Goal: Transaction & Acquisition: Purchase product/service

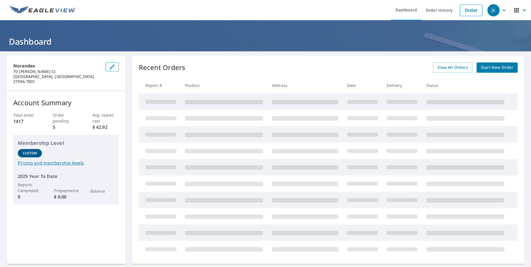
click at [481, 68] on span "Start New Order" at bounding box center [497, 67] width 32 height 7
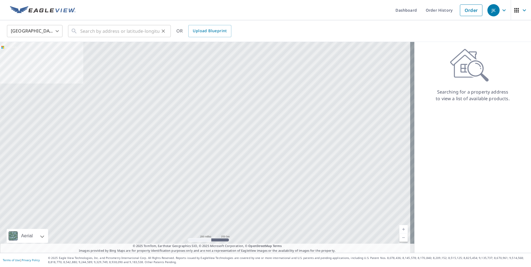
click at [77, 31] on icon at bounding box center [74, 31] width 7 height 7
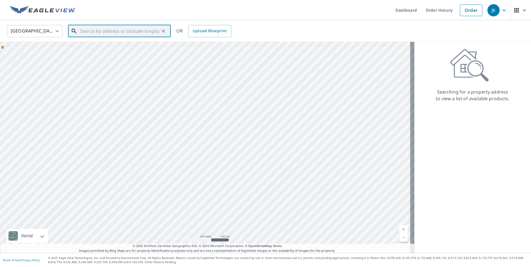
drag, startPoint x: 77, startPoint y: 31, endPoint x: 85, endPoint y: 28, distance: 8.4
click at [85, 28] on input "text" at bounding box center [119, 31] width 79 height 16
click at [83, 32] on input "text" at bounding box center [119, 31] width 79 height 16
paste input "[STREET_ADDRESS][PERSON_NAME]"
click at [156, 31] on input "[STREET_ADDRESS][PERSON_NAME]" at bounding box center [119, 31] width 79 height 16
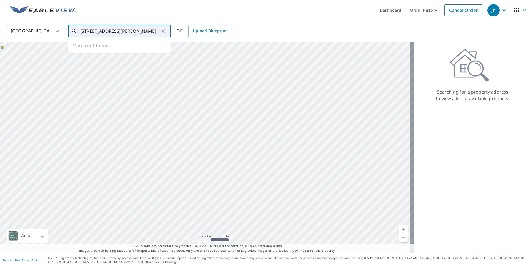
click at [113, 44] on ul "Match not found" at bounding box center [119, 45] width 103 height 14
type input "[STREET_ADDRESS][PERSON_NAME]"
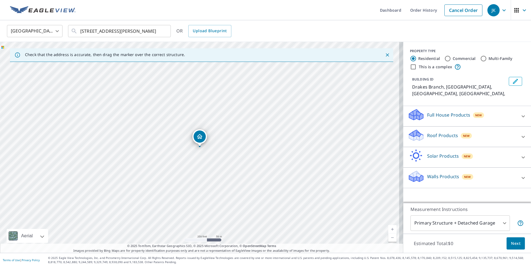
click at [435, 132] on p "Roof Products" at bounding box center [443, 135] width 31 height 7
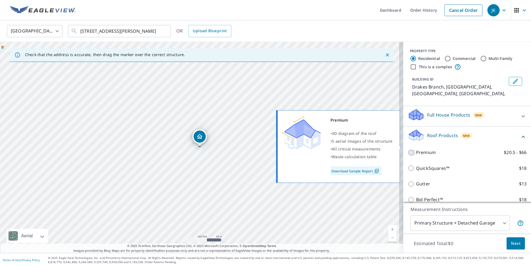
click at [408, 150] on input "Premium $20.5 - $66" at bounding box center [412, 153] width 8 height 7
checkbox input "true"
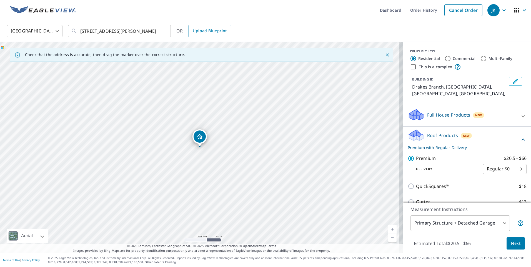
click at [513, 243] on span "Next" at bounding box center [515, 243] width 9 height 7
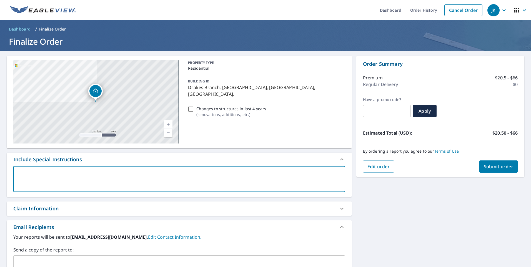
click at [27, 177] on textarea at bounding box center [179, 180] width 324 height 16
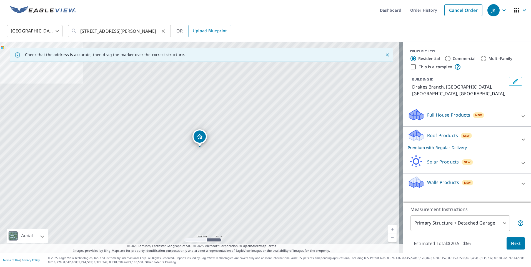
click at [73, 33] on icon at bounding box center [74, 31] width 7 height 7
click at [88, 32] on input "[STREET_ADDRESS][PERSON_NAME]" at bounding box center [119, 31] width 79 height 16
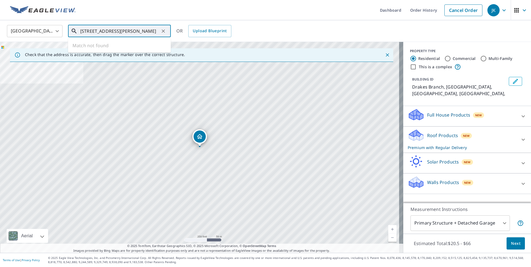
click at [158, 32] on input "[STREET_ADDRESS][PERSON_NAME]" at bounding box center [119, 31] width 79 height 16
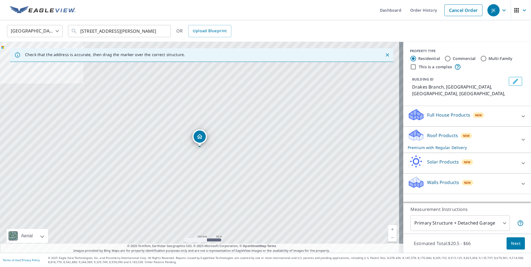
click at [430, 132] on p "Roof Products" at bounding box center [443, 135] width 31 height 7
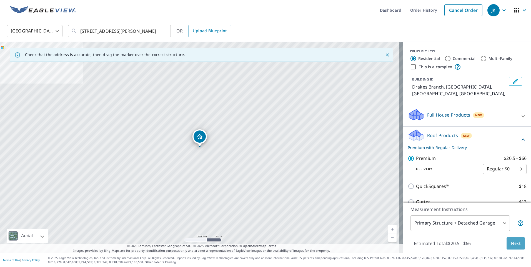
click at [515, 245] on span "Next" at bounding box center [515, 243] width 9 height 7
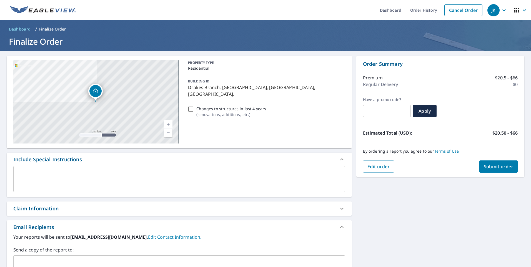
click at [20, 177] on textarea at bounding box center [179, 180] width 324 height 16
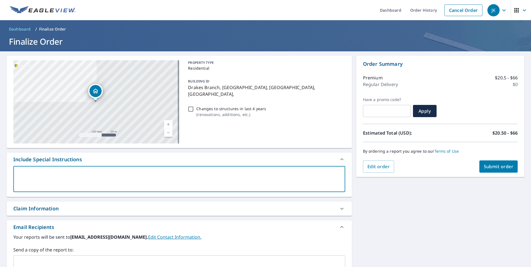
type textarea "6"
type textarea "x"
checkbox input "true"
type textarea "6"
type textarea "x"
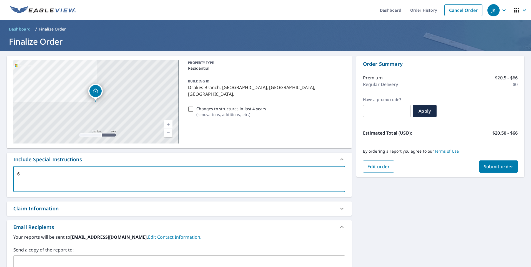
checkbox input "true"
type textarea "6"
type textarea "x"
checkbox input "true"
type textarea "6/"
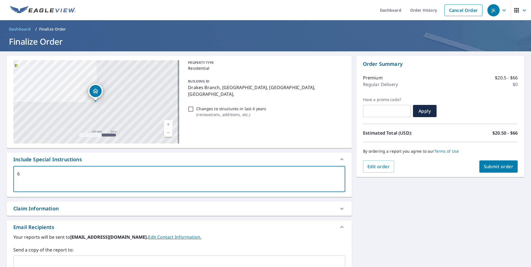
type textarea "x"
checkbox input "true"
type textarea "6/1"
type textarea "x"
checkbox input "true"
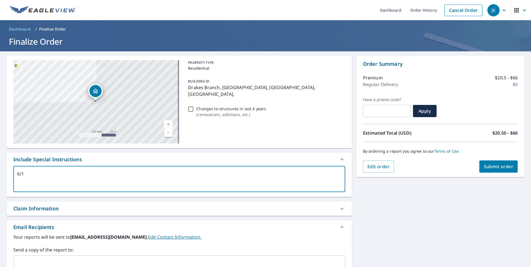
type textarea "6/12"
type textarea "x"
checkbox input "true"
type textarea "6/12"
type textarea "x"
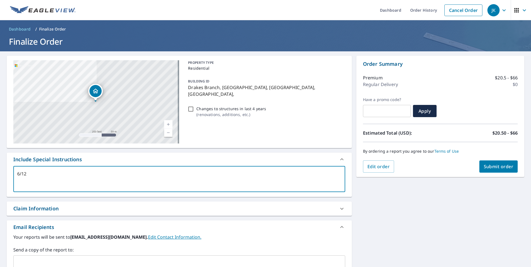
checkbox input "true"
type textarea "6/12 p"
type textarea "x"
checkbox input "true"
type textarea "6/12 pi"
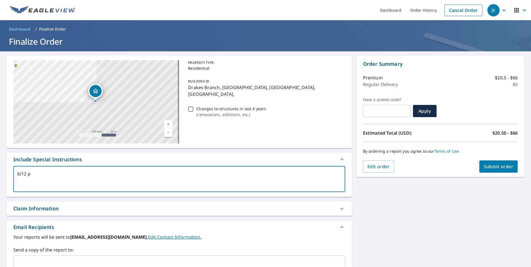
type textarea "x"
checkbox input "true"
type textarea "6/12 pit"
type textarea "x"
checkbox input "true"
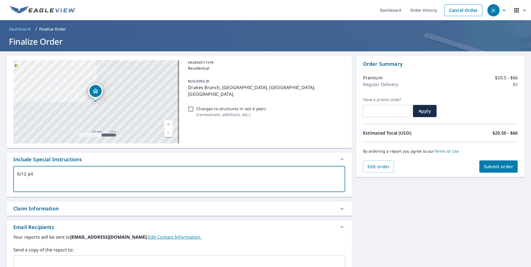
type textarea "6/12 pitc"
type textarea "x"
checkbox input "true"
type textarea "6/12 pitch"
type textarea "x"
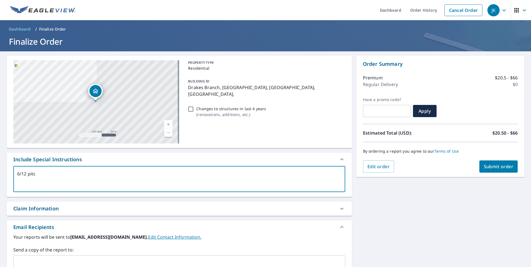
checkbox input "true"
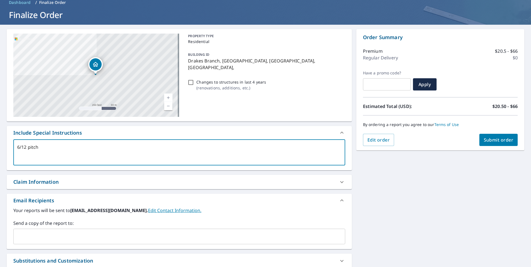
scroll to position [83, 0]
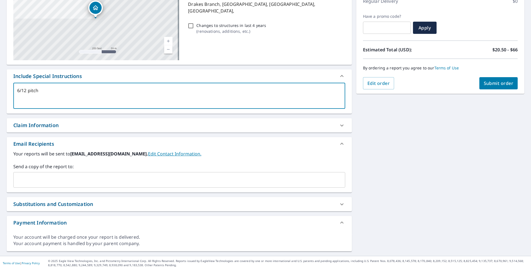
drag, startPoint x: 33, startPoint y: 173, endPoint x: 33, endPoint y: 177, distance: 3.6
click at [33, 177] on div "​" at bounding box center [179, 180] width 332 height 16
type textarea "6/12 pitch"
type textarea "x"
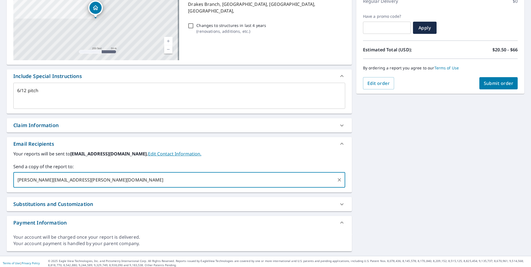
click at [105, 184] on input "[PERSON_NAME][EMAIL_ADDRESS][PERSON_NAME][DOMAIN_NAME]" at bounding box center [175, 180] width 319 height 11
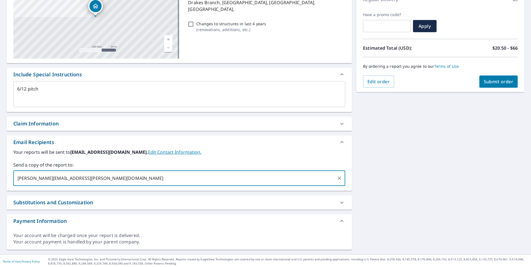
scroll to position [86, 0]
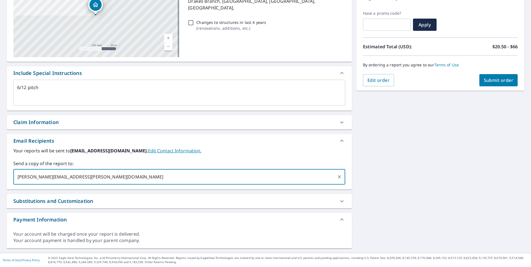
type input "[PERSON_NAME][EMAIL_ADDRESS][PERSON_NAME][DOMAIN_NAME]"
type textarea "x"
checkbox input "true"
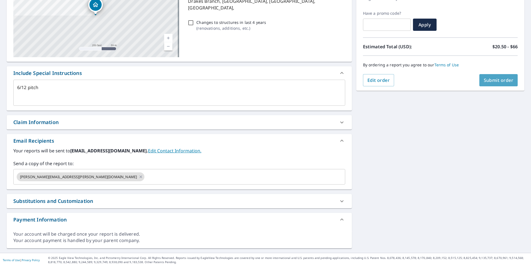
click at [491, 77] on span "Submit order" at bounding box center [499, 80] width 30 height 6
type textarea "x"
checkbox input "true"
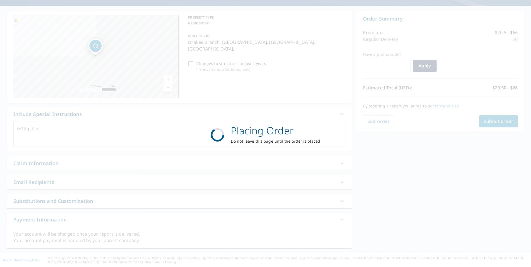
scroll to position [0, 0]
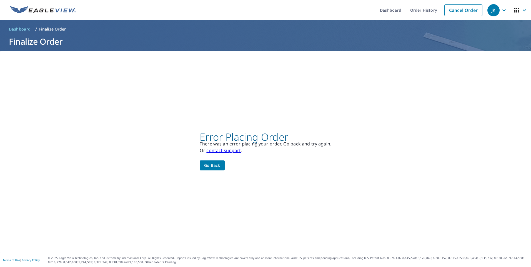
click at [211, 167] on span "Go back" at bounding box center [212, 165] width 16 height 7
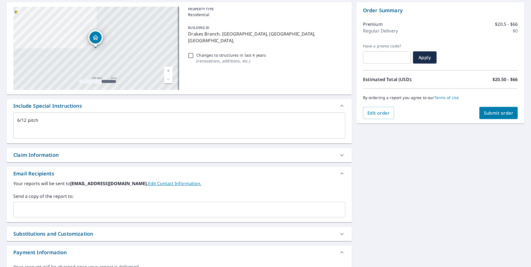
scroll to position [83, 0]
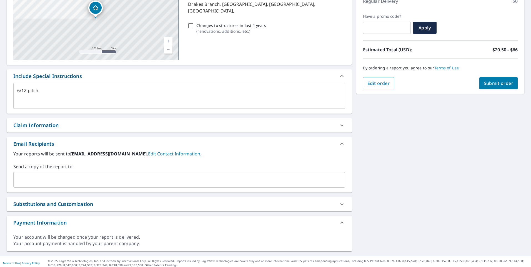
click at [22, 177] on input "text" at bounding box center [175, 180] width 319 height 11
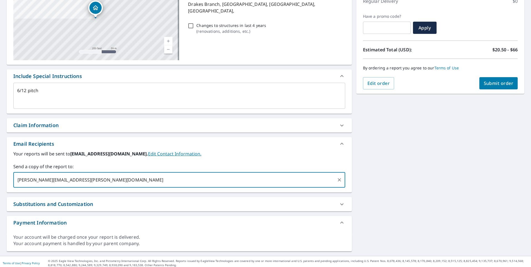
click at [150, 182] on input "[PERSON_NAME][EMAIL_ADDRESS][PERSON_NAME][DOMAIN_NAME]" at bounding box center [175, 180] width 319 height 11
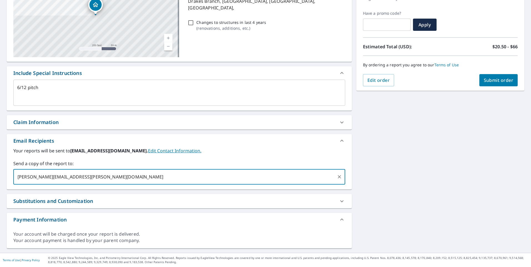
type input "[PERSON_NAME][EMAIL_ADDRESS][PERSON_NAME][DOMAIN_NAME]"
type textarea "x"
checkbox input "true"
click at [491, 81] on span "Submit order" at bounding box center [499, 80] width 30 height 6
type textarea "x"
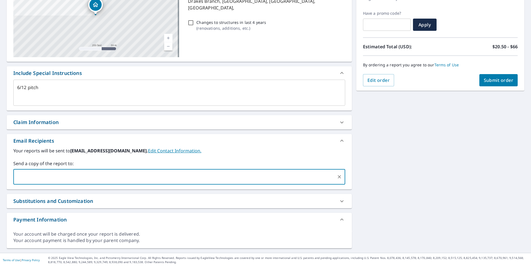
checkbox input "true"
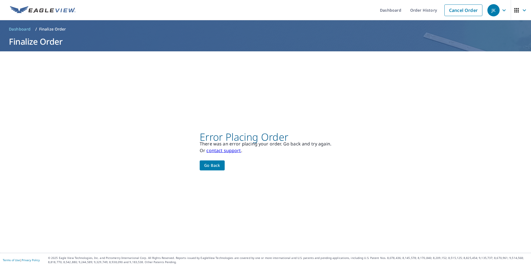
scroll to position [0, 0]
click at [206, 169] on button "Go back" at bounding box center [212, 166] width 25 height 10
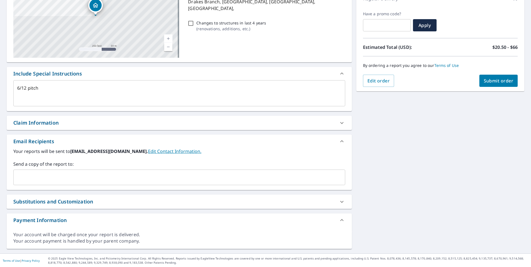
scroll to position [86, 0]
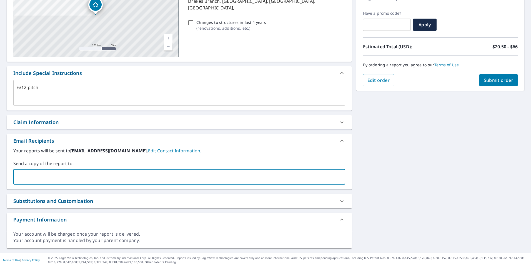
click at [25, 178] on input "text" at bounding box center [175, 177] width 319 height 11
click at [91, 177] on input "[PERSON_NAME][EMAIL_ADDRESS][PERSON_NAME][DOMAIN_NAME]" at bounding box center [175, 177] width 319 height 11
drag, startPoint x: 16, startPoint y: 178, endPoint x: 79, endPoint y: 180, distance: 63.4
click at [85, 180] on input "[PERSON_NAME][EMAIL_ADDRESS][PERSON_NAME][DOMAIN_NAME]" at bounding box center [175, 177] width 319 height 11
click at [100, 179] on input "[PERSON_NAME][EMAIL_ADDRESS][PERSON_NAME][DOMAIN_NAME]" at bounding box center [175, 177] width 319 height 11
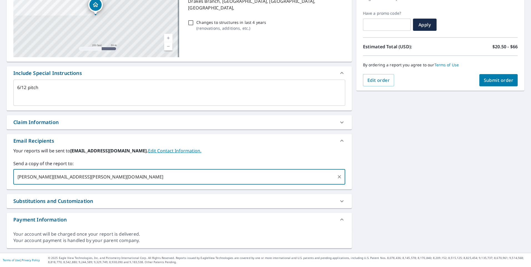
scroll to position [0, 0]
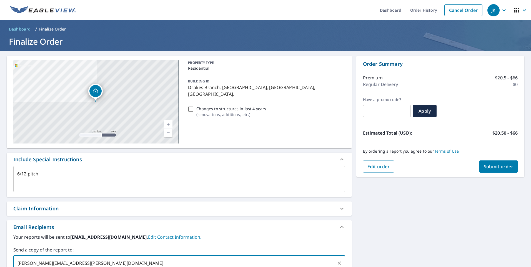
type input "[PERSON_NAME][EMAIL_ADDRESS][PERSON_NAME][DOMAIN_NAME]"
type textarea "x"
checkbox input "true"
click at [166, 126] on link "Current Level 17, Zoom In" at bounding box center [168, 124] width 8 height 8
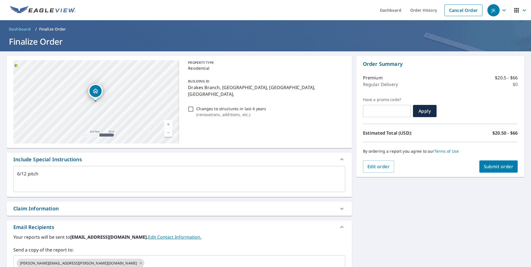
click at [166, 126] on link "Current Level 18, Zoom In" at bounding box center [168, 124] width 8 height 8
click at [166, 126] on link "Current Level 19, Zoom In" at bounding box center [168, 124] width 8 height 8
click at [168, 132] on link "Current Level 20, Zoom Out" at bounding box center [168, 133] width 8 height 8
click at [383, 169] on span "Edit order" at bounding box center [379, 167] width 23 height 6
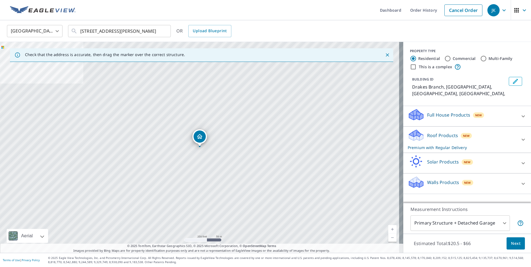
click at [513, 83] on icon "Edit building 1" at bounding box center [516, 81] width 7 height 7
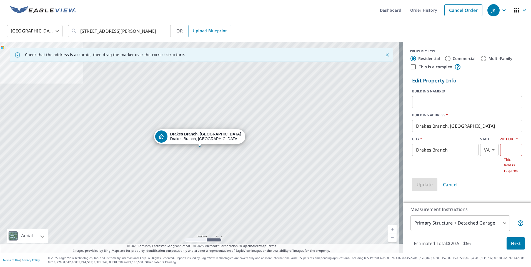
click at [413, 125] on input "Drakes Branch, [GEOGRAPHIC_DATA]" at bounding box center [468, 126] width 110 height 16
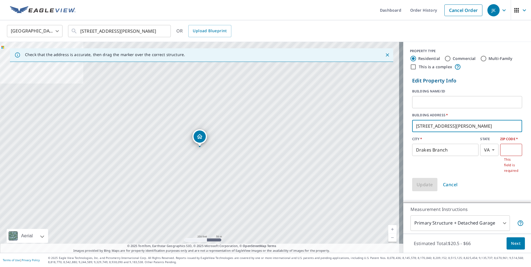
type input "[STREET_ADDRESS][PERSON_NAME]"
click at [501, 155] on input "text" at bounding box center [512, 150] width 22 height 16
click at [164, 31] on icon "Clear" at bounding box center [163, 30] width 3 height 3
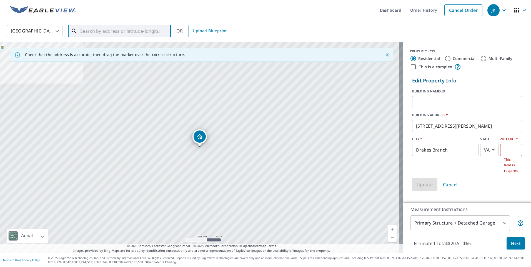
click at [81, 31] on input "text" at bounding box center [119, 31] width 79 height 16
paste input "[STREET_ADDRESS][PERSON_NAME]"
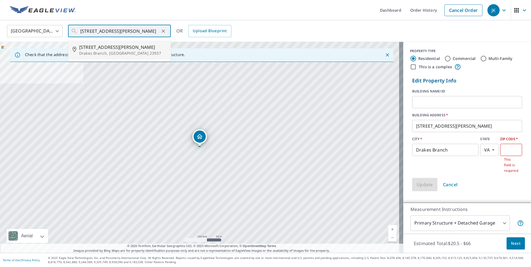
type input "[STREET_ADDRESS][PERSON_NAME]"
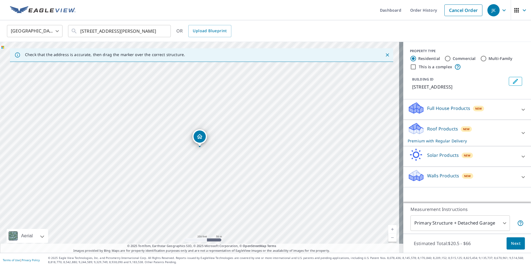
click at [431, 130] on p "Roof Products" at bounding box center [443, 129] width 31 height 7
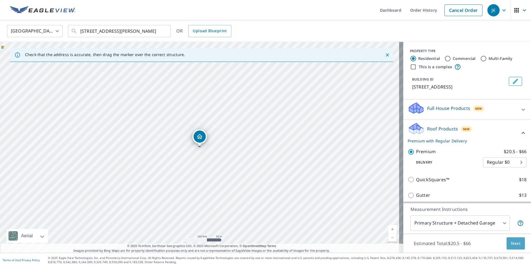
click at [511, 244] on span "Next" at bounding box center [515, 243] width 9 height 7
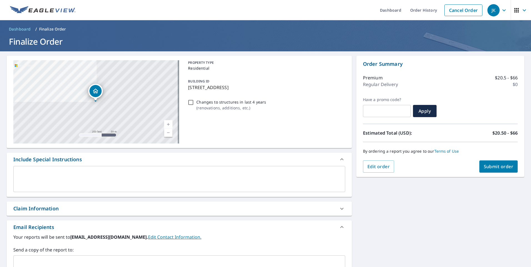
click at [32, 177] on textarea at bounding box center [179, 180] width 324 height 16
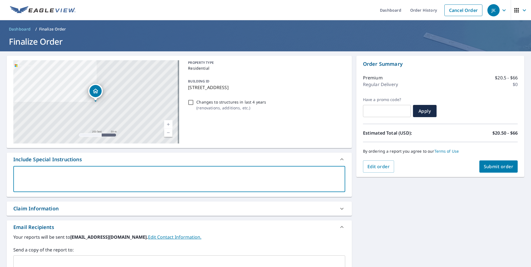
type textarea "6"
type textarea "x"
checkbox input "true"
type textarea "6/"
type textarea "x"
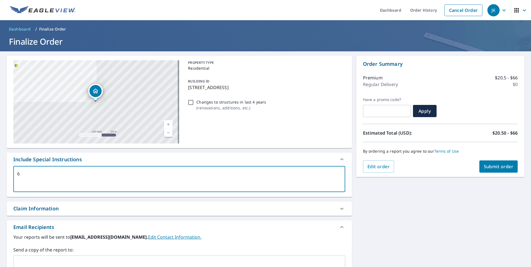
checkbox input "true"
type textarea "6/1"
type textarea "x"
checkbox input "true"
type textarea "6/12"
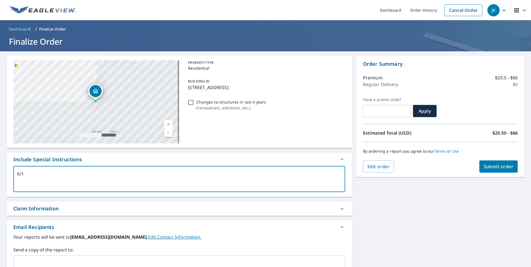
type textarea "x"
checkbox input "true"
type textarea "6/12"
type textarea "x"
checkbox input "true"
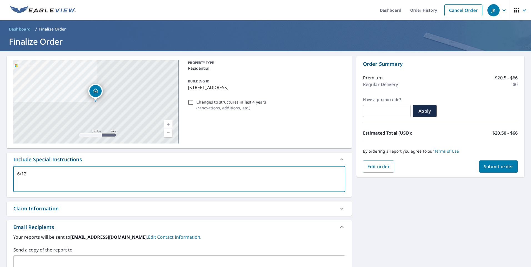
type textarea "6/12 p"
type textarea "x"
checkbox input "true"
type textarea "6/12 pi"
type textarea "x"
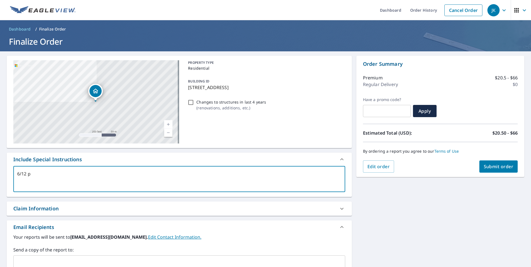
checkbox input "true"
type textarea "6/12 pit"
type textarea "x"
checkbox input "true"
type textarea "6/12 pitc"
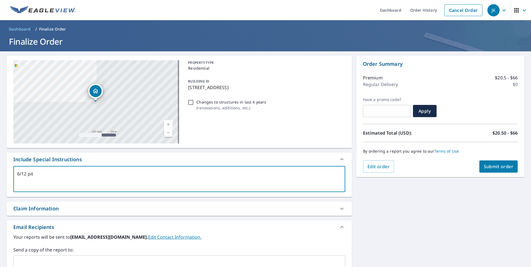
type textarea "x"
checkbox input "true"
type textarea "6/12 pitch"
type textarea "x"
checkbox input "true"
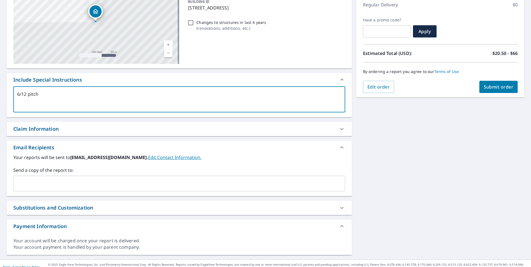
scroll to position [86, 0]
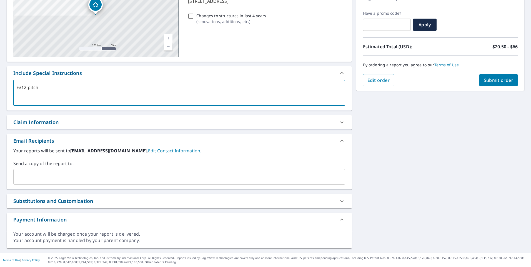
type textarea "6/12 pitch"
type textarea "x"
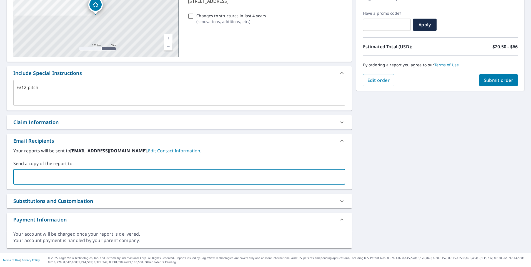
click at [34, 179] on input "text" at bounding box center [175, 177] width 319 height 11
click at [112, 181] on input "[PERSON_NAME][EMAIL_ADDRESS][PERSON_NAME][DOMAIN_NAME]" at bounding box center [175, 177] width 319 height 11
type input "[PERSON_NAME][EMAIL_ADDRESS][PERSON_NAME][DOMAIN_NAME]"
type textarea "x"
checkbox input "true"
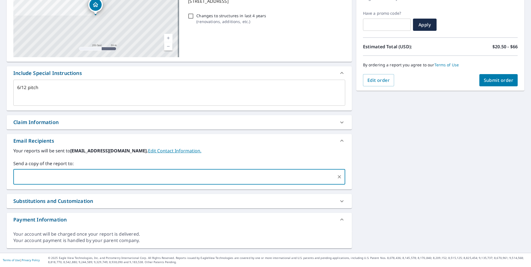
click at [484, 81] on span "Submit order" at bounding box center [499, 80] width 30 height 6
type textarea "x"
checkbox input "true"
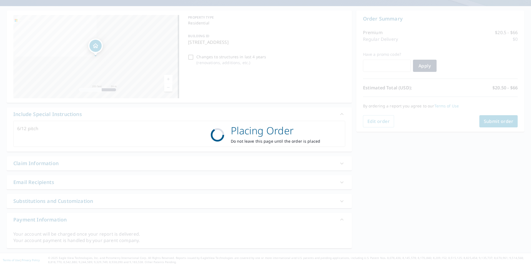
scroll to position [45, 0]
